Goal: Information Seeking & Learning: Check status

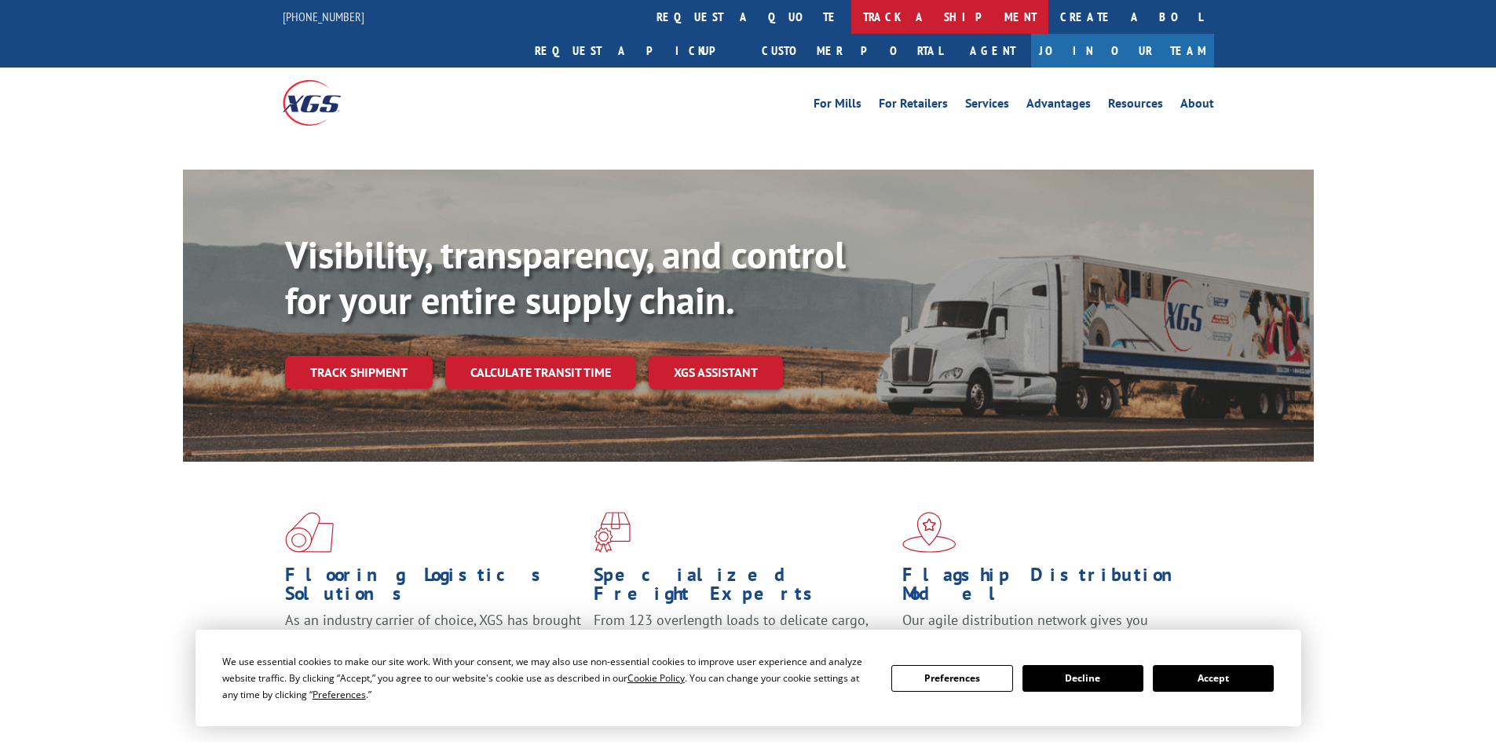
click at [851, 11] on link "track a shipment" at bounding box center [949, 17] width 197 height 34
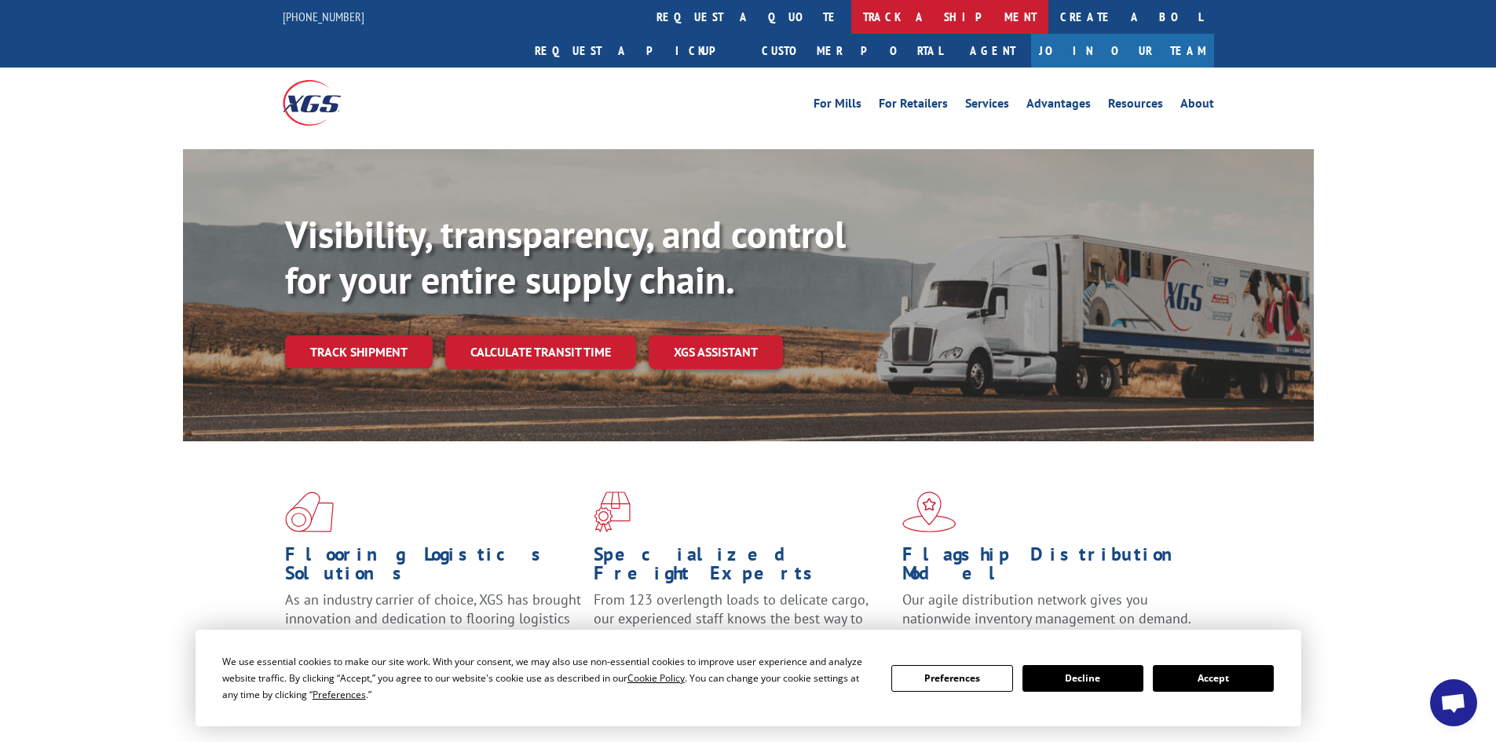
click at [851, 21] on link "track a shipment" at bounding box center [949, 17] width 197 height 34
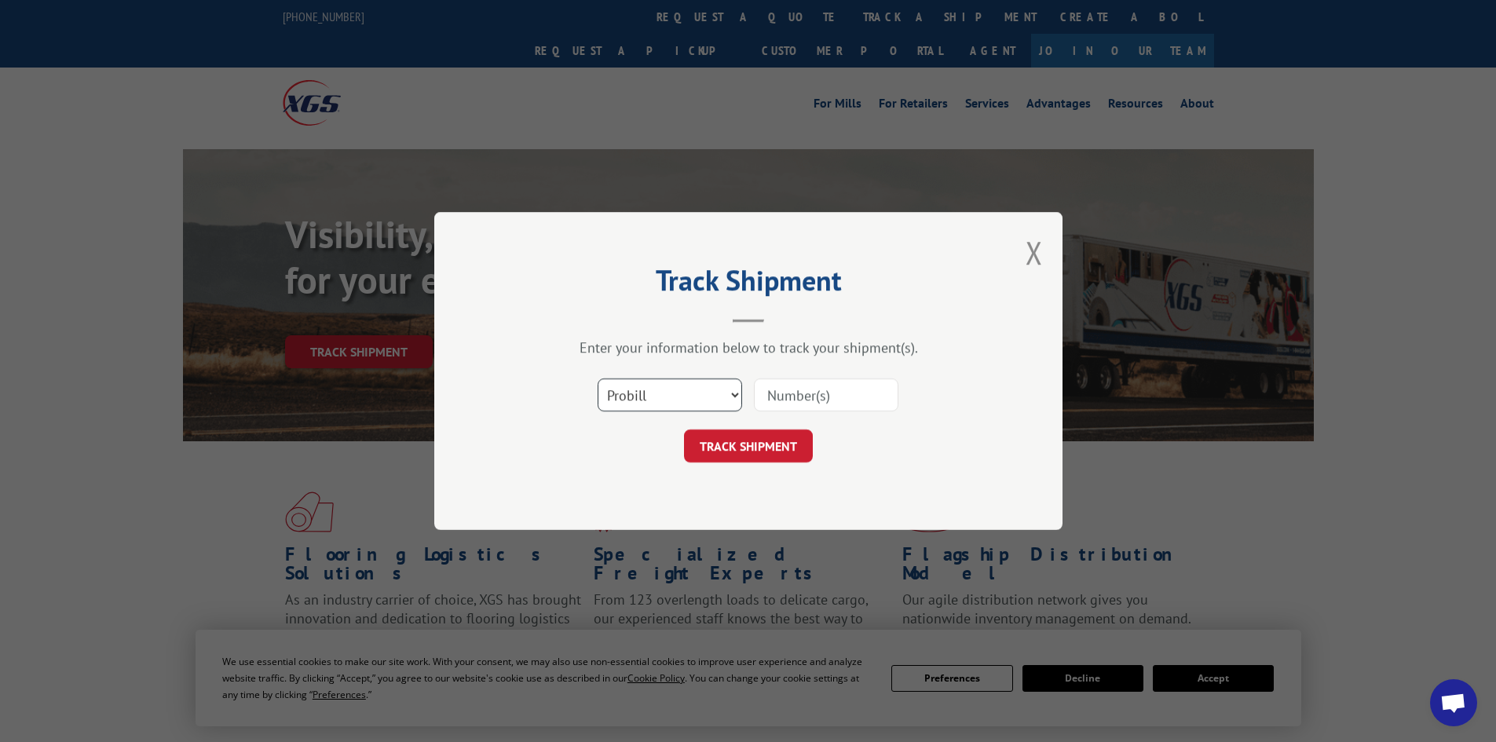
click at [676, 397] on select "Select category... Probill BOL PO" at bounding box center [670, 395] width 145 height 33
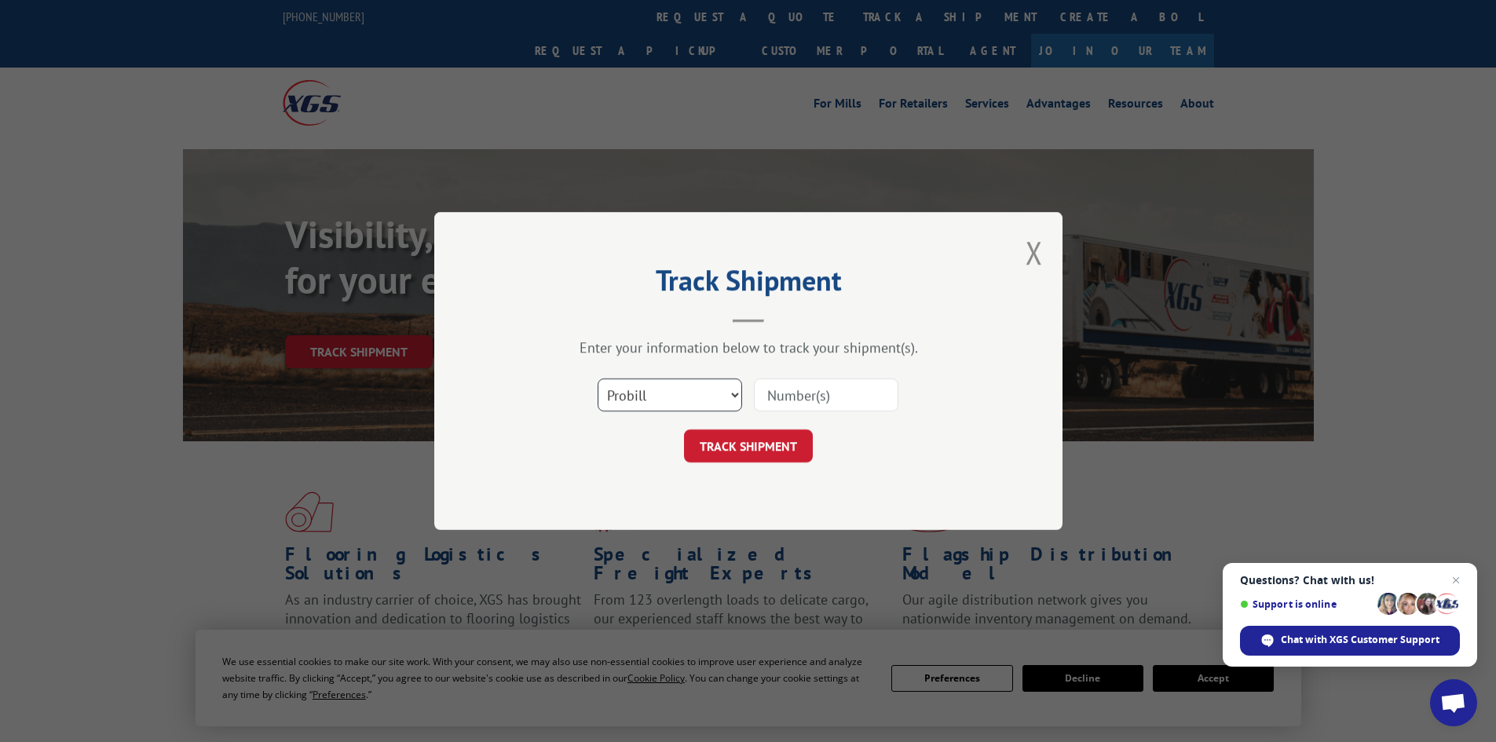
select select "po"
click at [598, 379] on select "Select category... Probill BOL PO" at bounding box center [670, 395] width 145 height 33
paste input "10528641"
type input "10528641"
click at [755, 448] on button "TRACK SHIPMENT" at bounding box center [748, 446] width 129 height 33
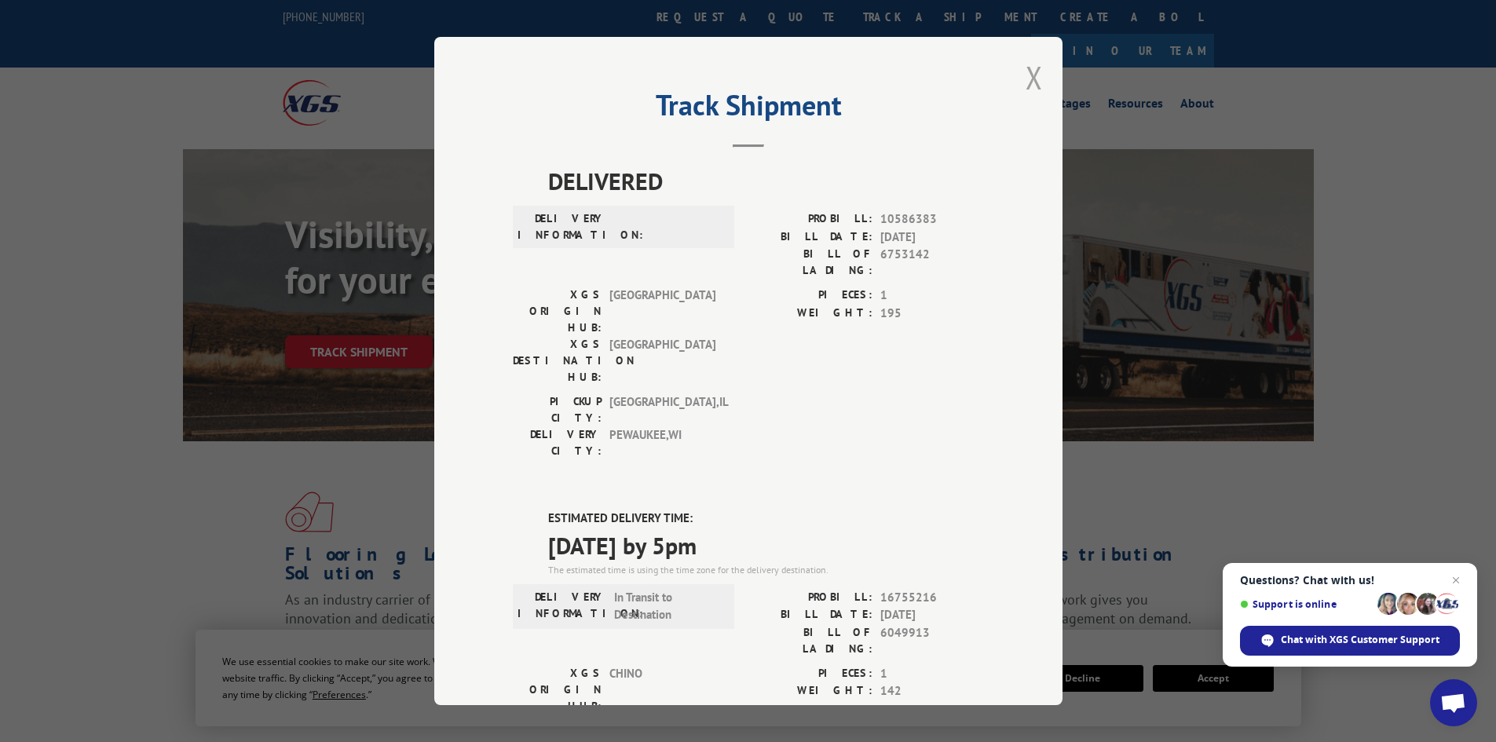
click at [1026, 83] on button "Close modal" at bounding box center [1034, 78] width 17 height 42
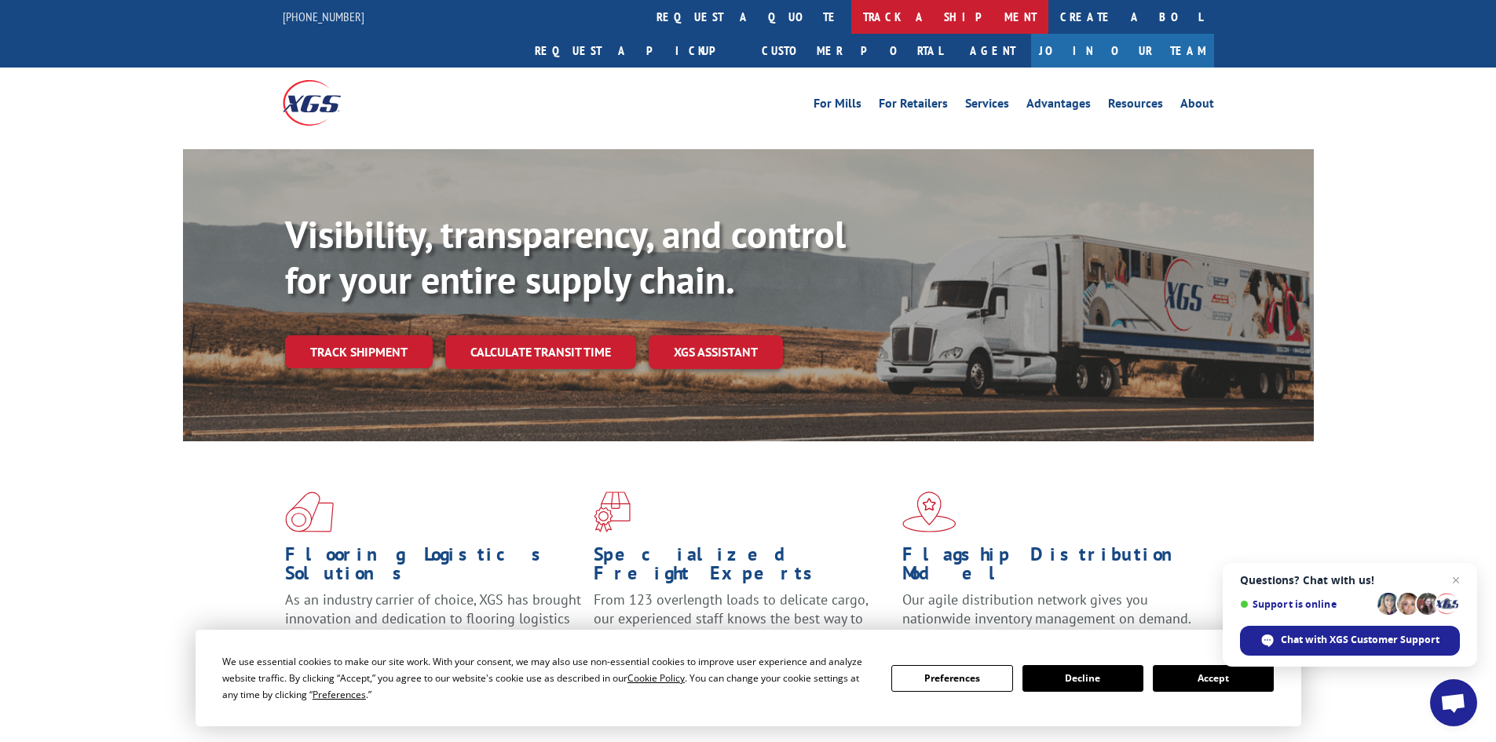
click at [851, 16] on link "track a shipment" at bounding box center [949, 17] width 197 height 34
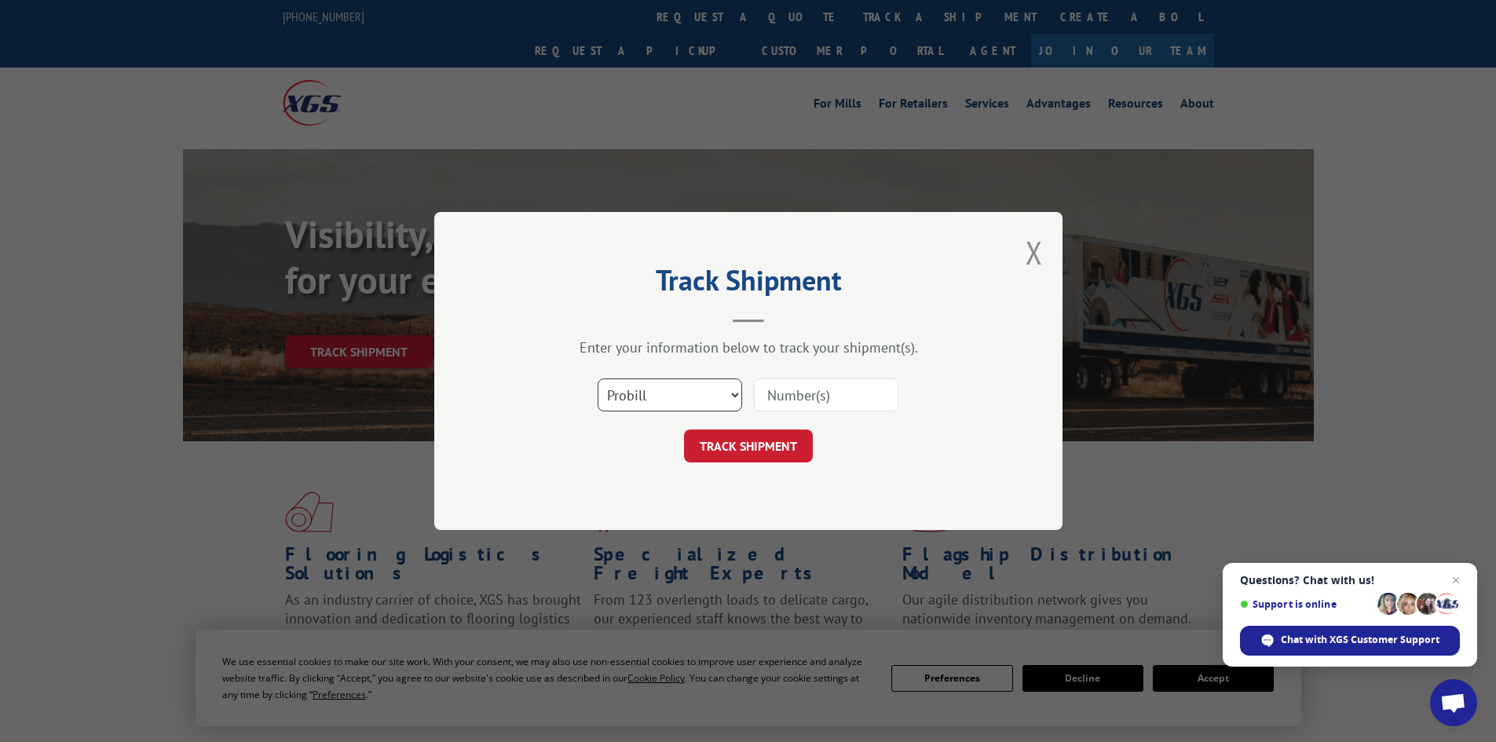
click at [666, 400] on select "Select category... Probill BOL PO" at bounding box center [670, 395] width 145 height 33
click at [598, 379] on select "Select category... Probill BOL PO" at bounding box center [670, 395] width 145 height 33
click at [804, 390] on input at bounding box center [826, 395] width 145 height 33
type input "17259558"
click at [684, 430] on button "TRACK SHIPMENT" at bounding box center [748, 446] width 129 height 33
